Goal: Task Accomplishment & Management: Use online tool/utility

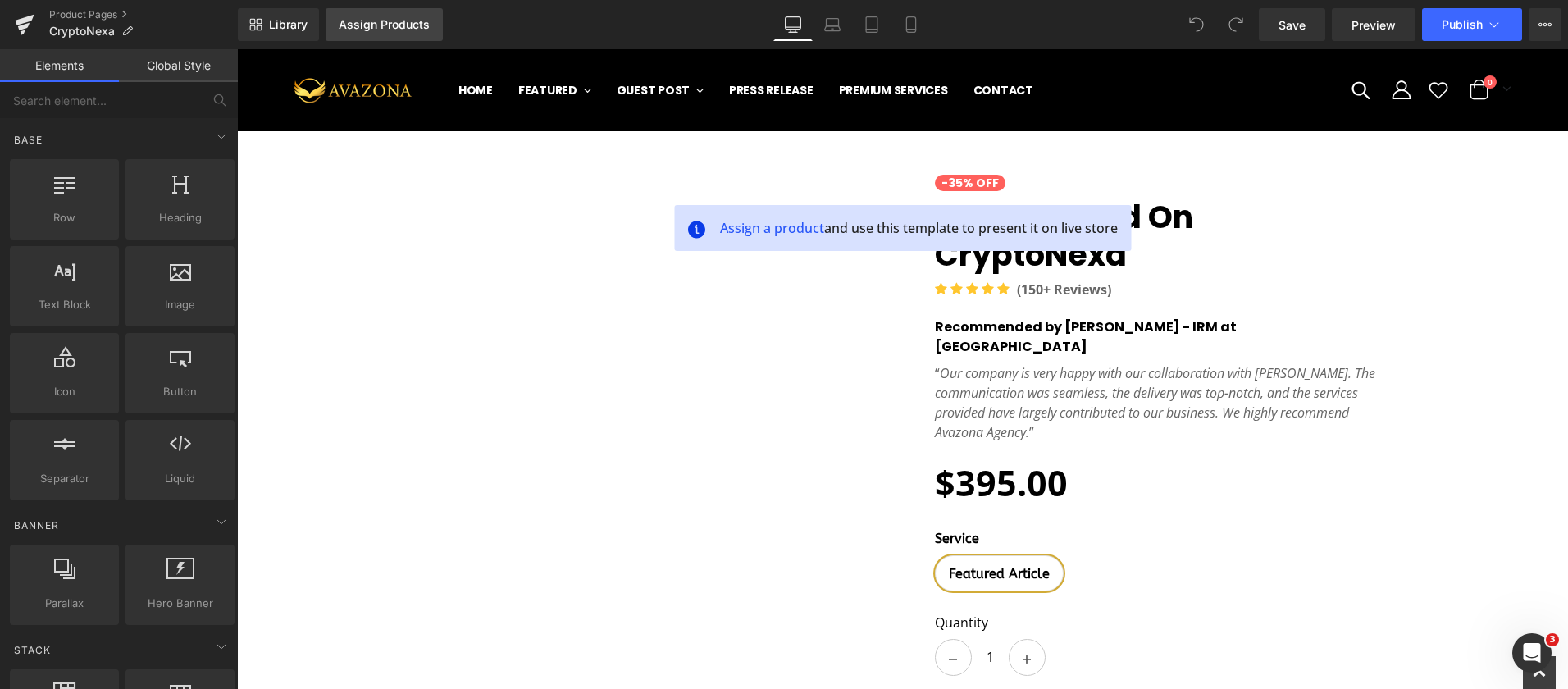
click at [382, 27] on div "Assign Products" at bounding box center [383, 24] width 91 height 13
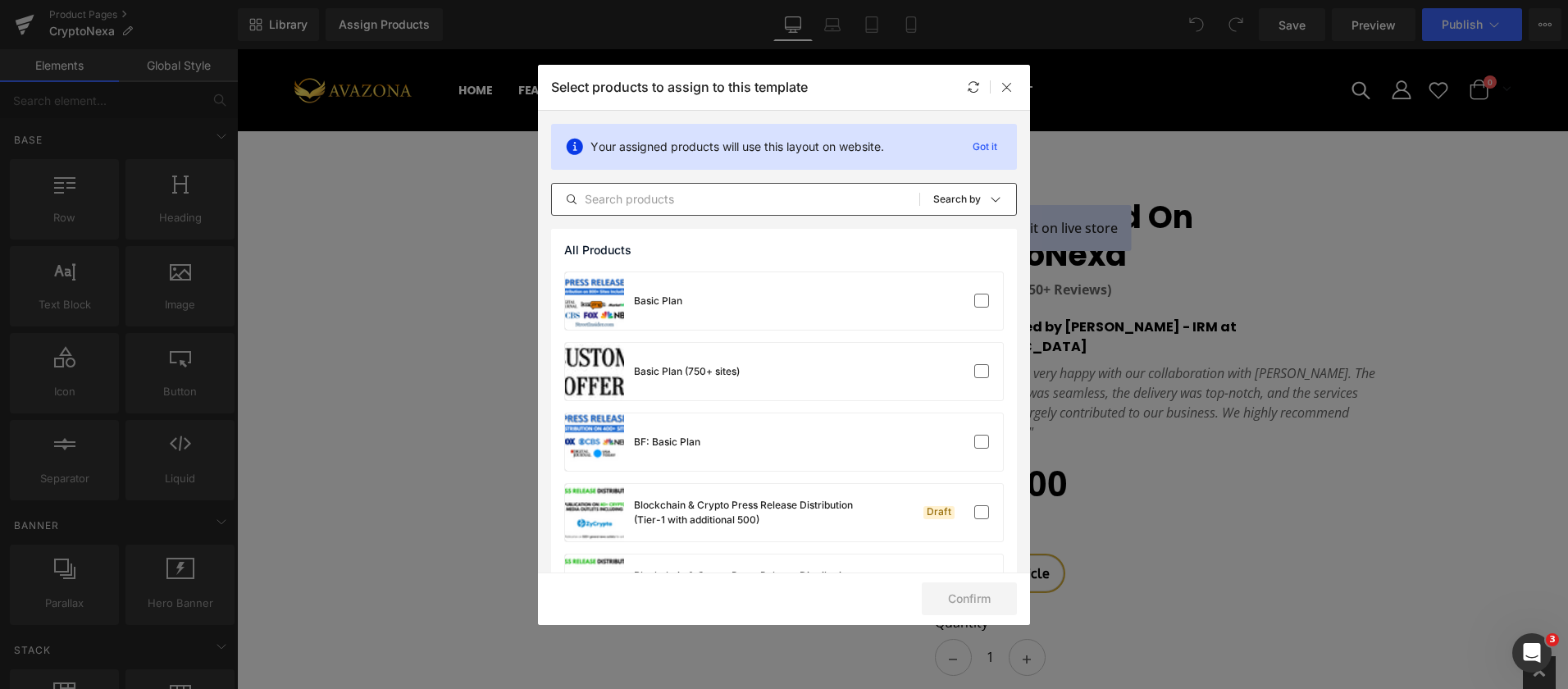
click at [647, 195] on input "text" at bounding box center [736, 199] width 368 height 20
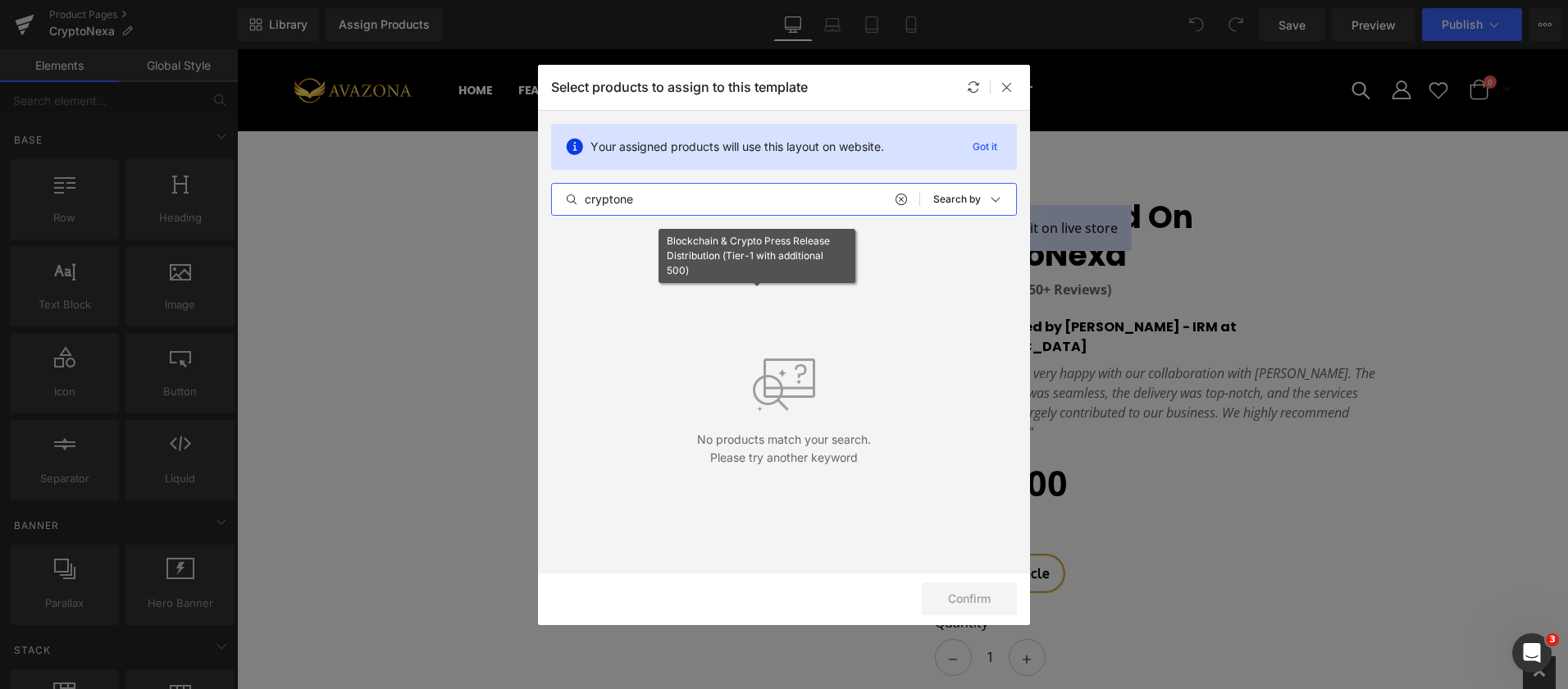
click at [607, 197] on input "cryptone" at bounding box center [736, 199] width 368 height 20
click at [638, 201] on input "cryptone" at bounding box center [736, 199] width 368 height 20
click at [723, 198] on input "cryptone" at bounding box center [736, 199] width 368 height 20
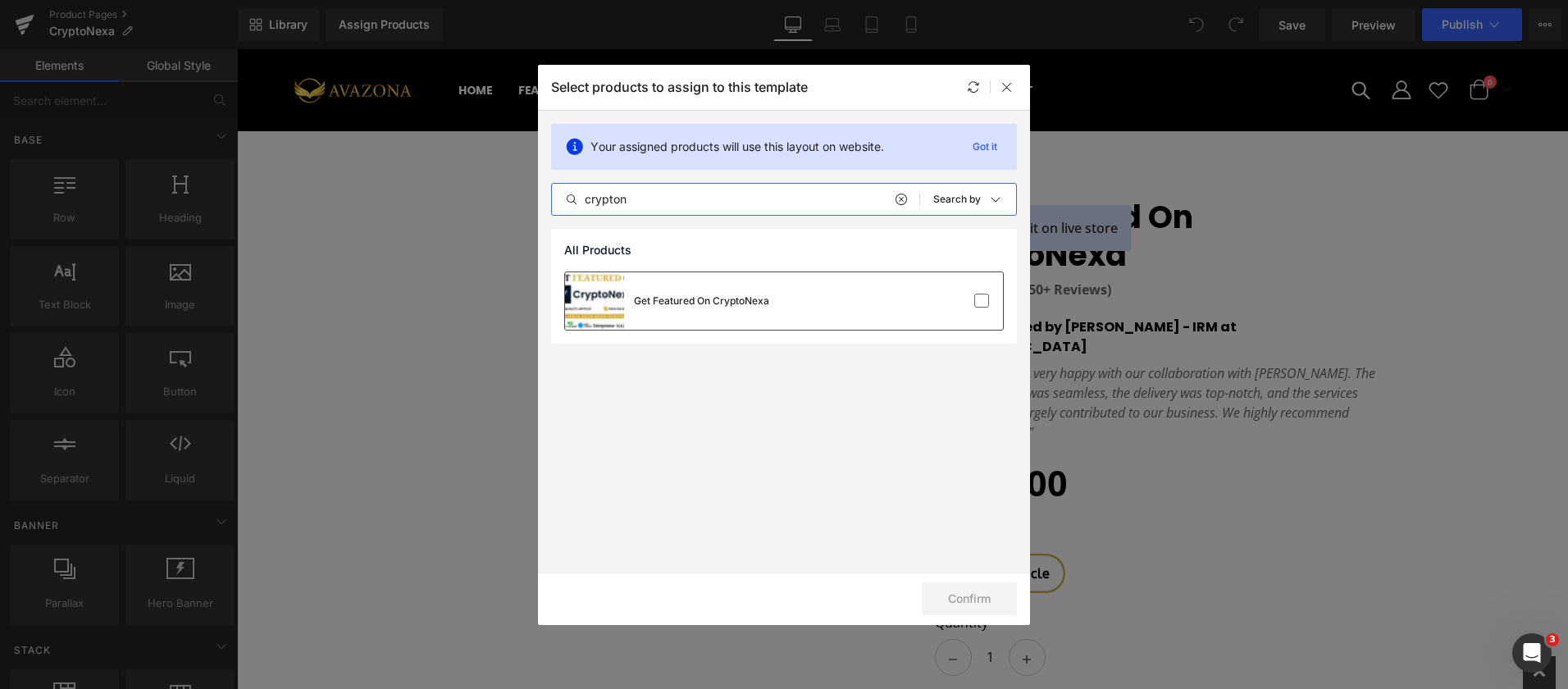
type input "crypton"
click at [752, 306] on div "Get Featured On CryptoNexa" at bounding box center [702, 300] width 135 height 15
click at [974, 597] on button "Confirm" at bounding box center [969, 599] width 95 height 33
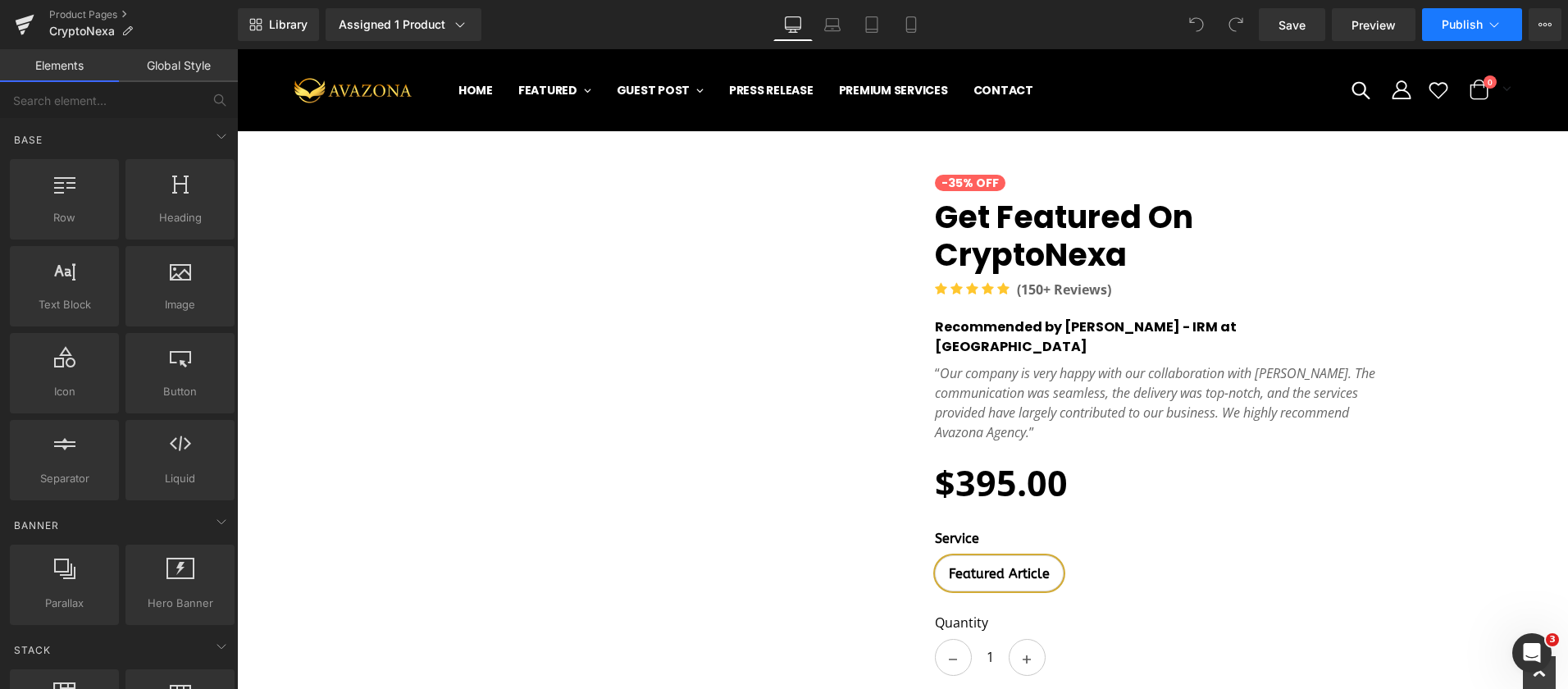
click at [1445, 30] on span "Publish" at bounding box center [1462, 24] width 41 height 13
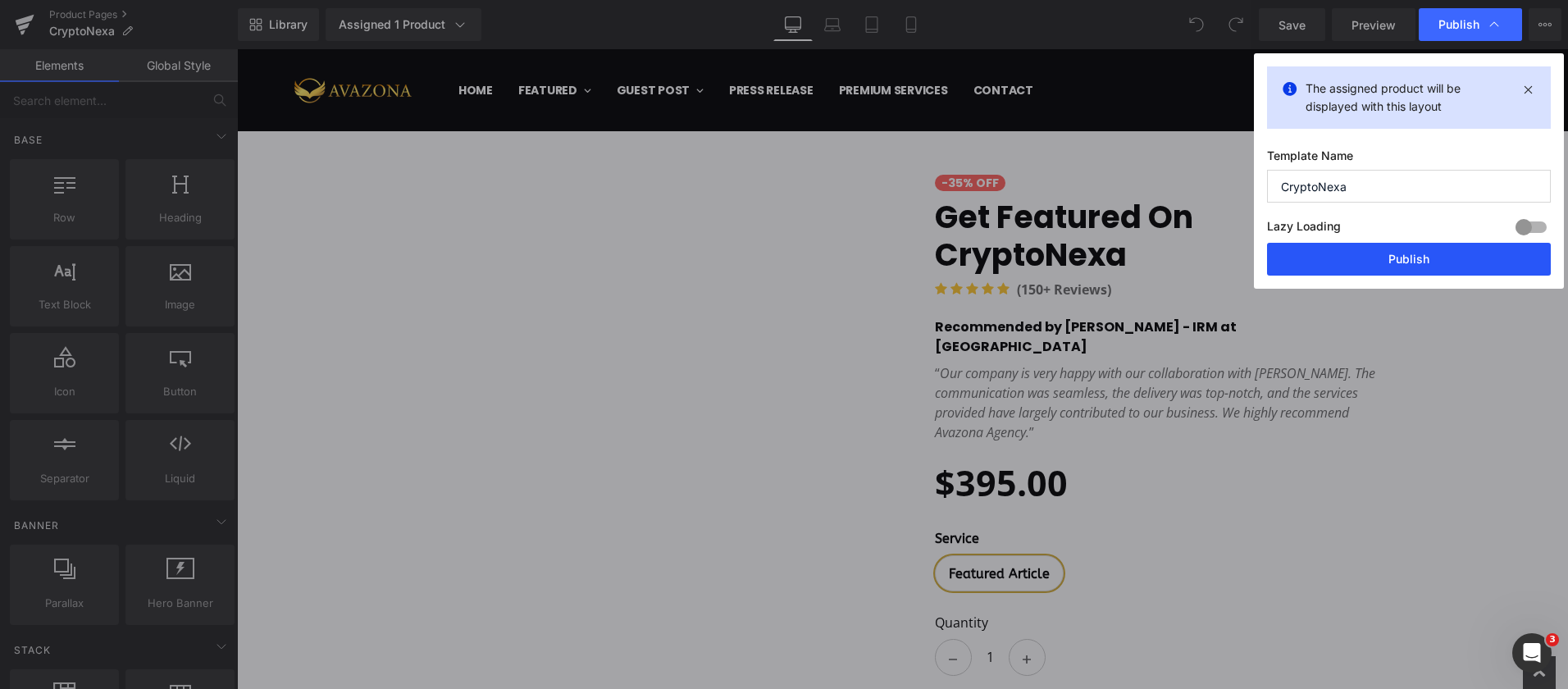
click at [1411, 265] on button "Publish" at bounding box center [1409, 260] width 284 height 33
